Goal: Transaction & Acquisition: Purchase product/service

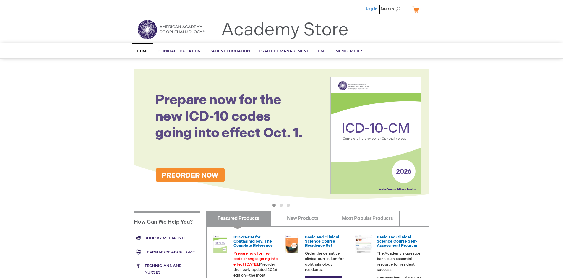
click at [372, 9] on link "Log In" at bounding box center [372, 8] width 12 height 5
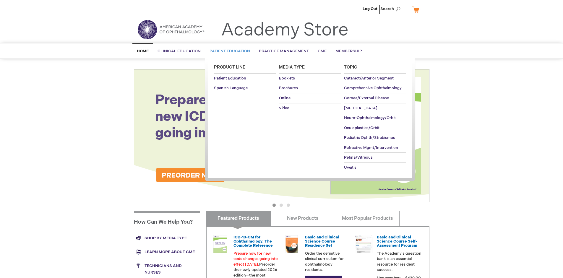
click at [228, 51] on span "Patient Education" at bounding box center [229, 51] width 40 height 5
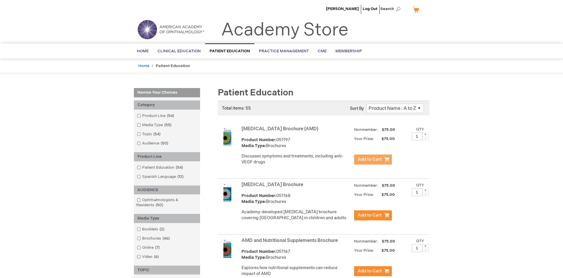
click at [373, 160] on span "Add to Cart" at bounding box center [369, 160] width 24 height 6
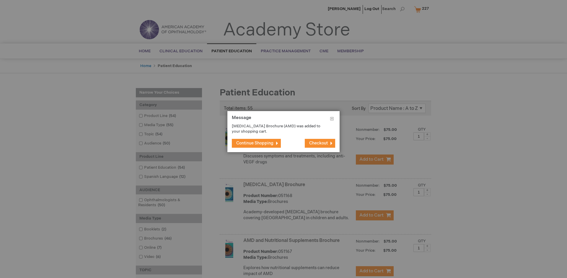
click at [255, 143] on span "Continue Shopping" at bounding box center [254, 143] width 37 height 5
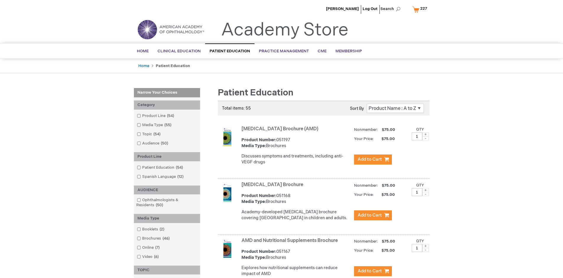
click at [291, 243] on link "AMD and Nutritional Supplements Brochure" at bounding box center [289, 241] width 96 height 6
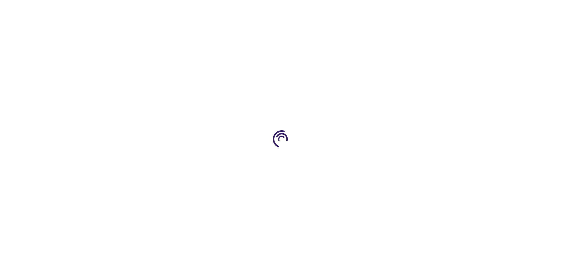
type input "1"
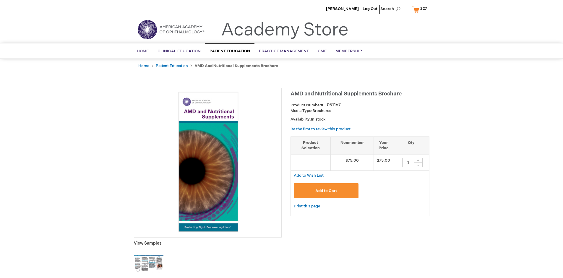
click at [326, 191] on span "Add to Cart" at bounding box center [326, 190] width 22 height 5
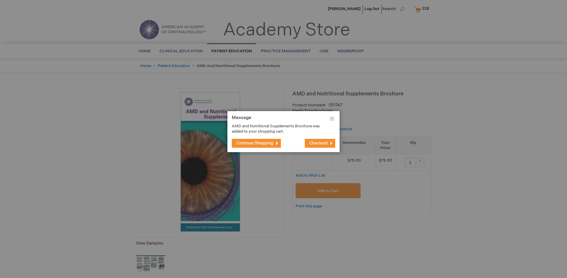
click at [255, 143] on span "Continue Shopping" at bounding box center [254, 143] width 37 height 5
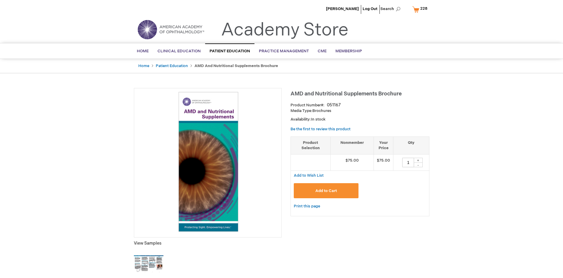
click at [421, 9] on span "228" at bounding box center [423, 8] width 7 height 5
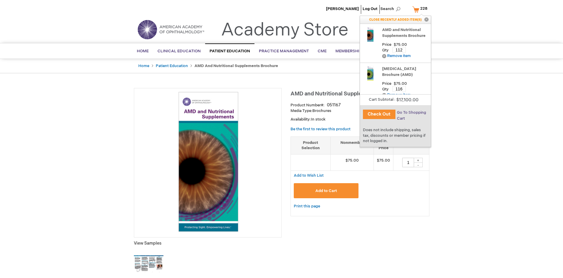
click at [411, 113] on span "Go To Shopping Cart" at bounding box center [411, 115] width 29 height 11
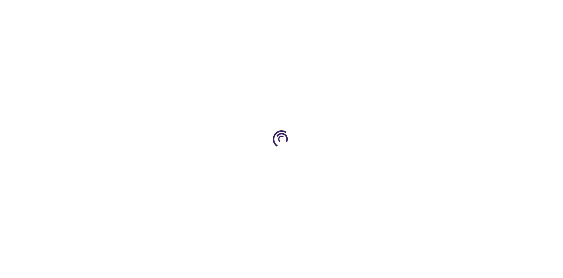
select select "US"
select select "41"
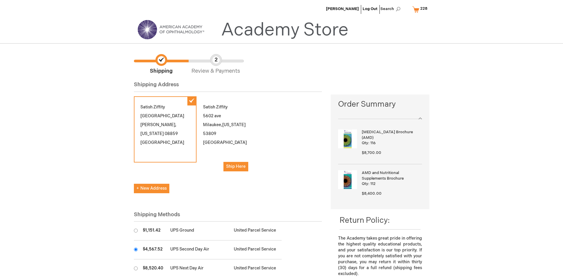
click at [136, 249] on input "radio" at bounding box center [136, 250] width 4 height 4
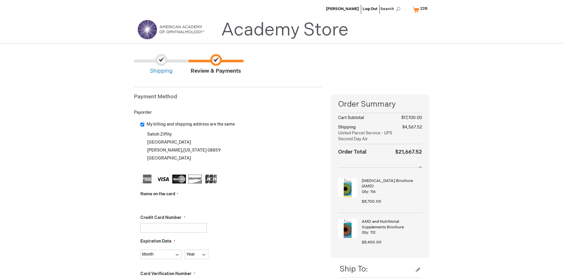
click at [173, 204] on input "Name on the card" at bounding box center [173, 203] width 66 height 9
